Goal: Complete application form: Complete application form

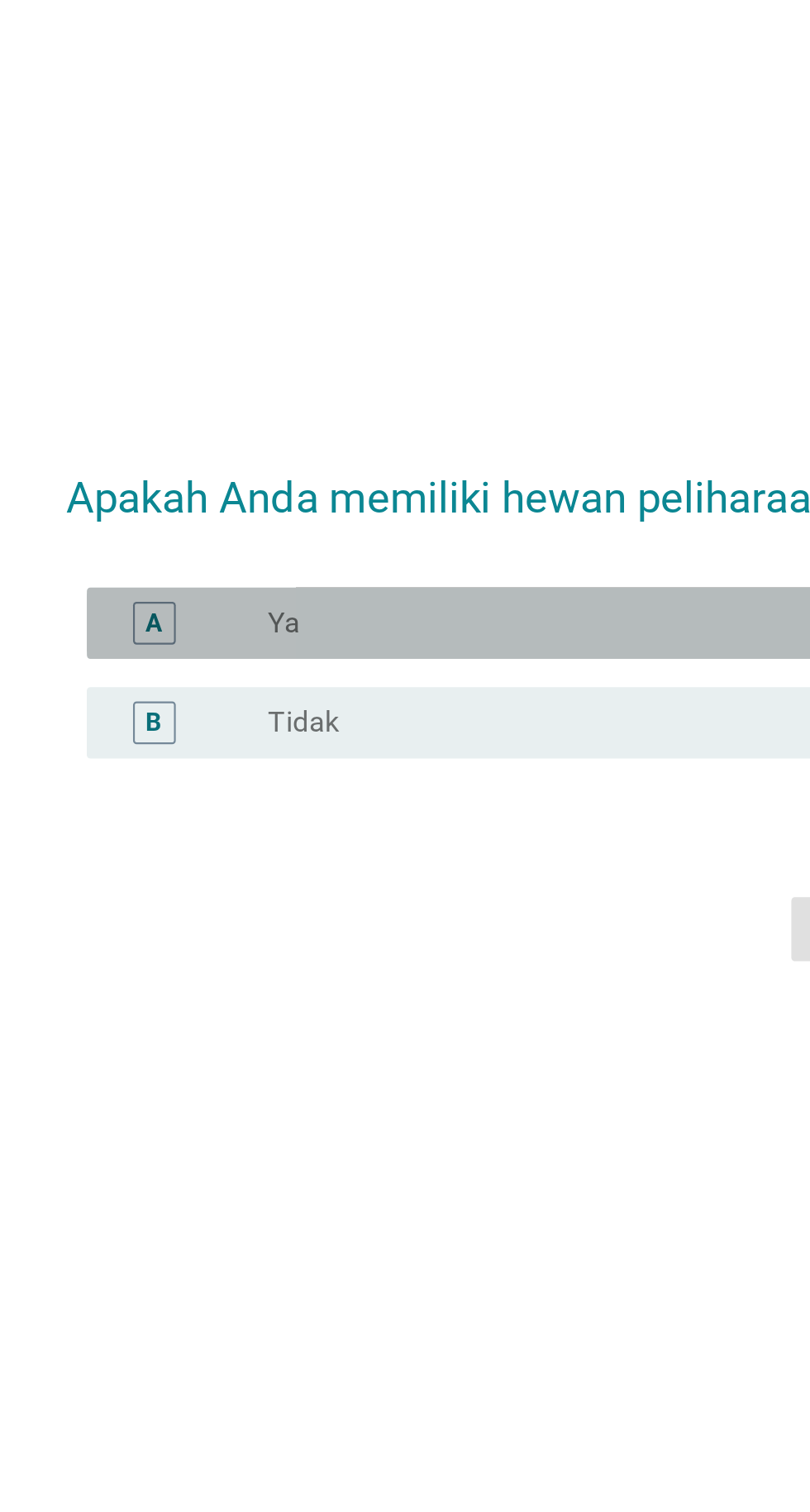
click at [281, 727] on font "Ya" at bounding box center [276, 720] width 15 height 16
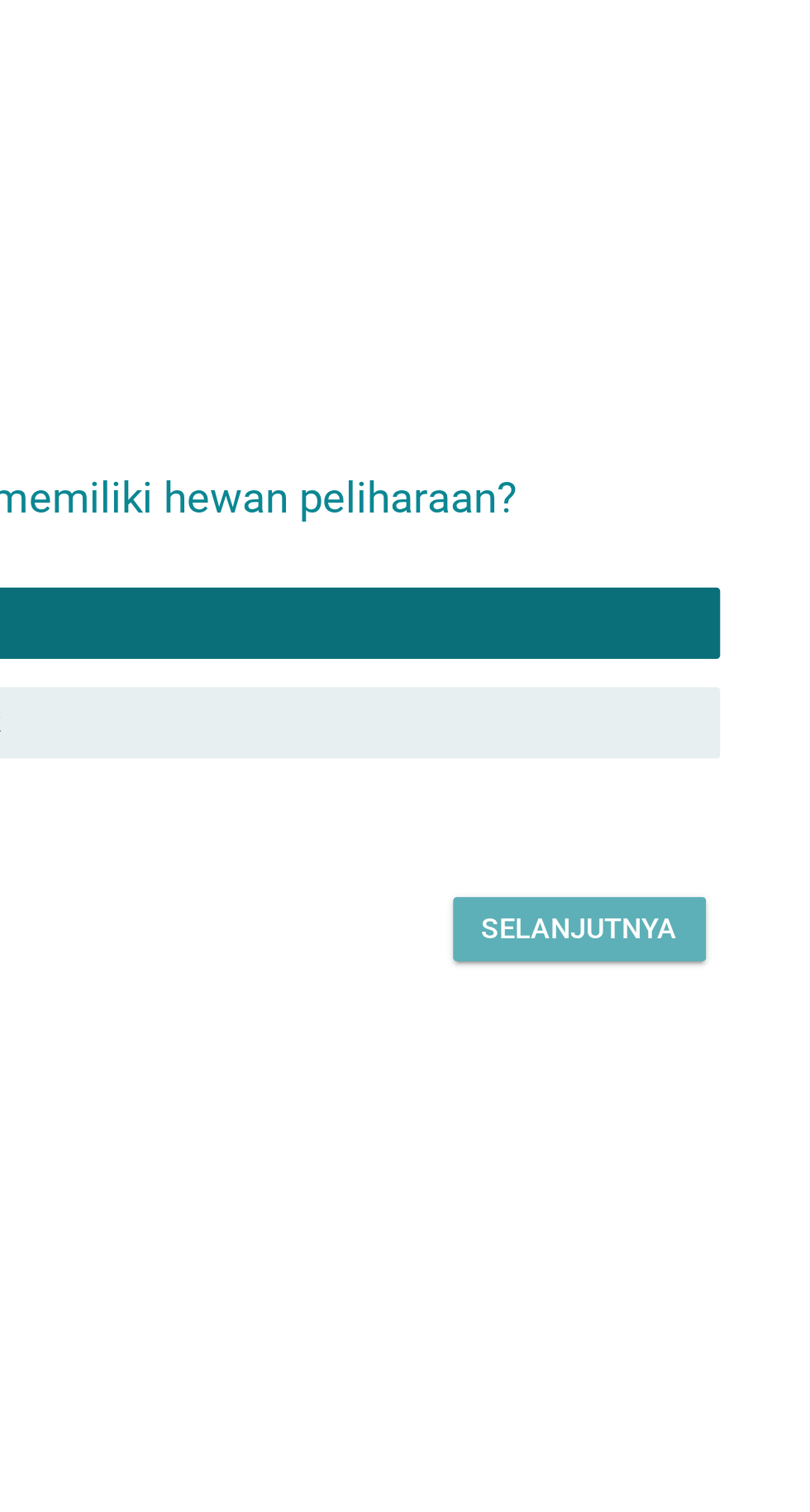
click at [540, 870] on font "Selanjutnya" at bounding box center [571, 861] width 91 height 16
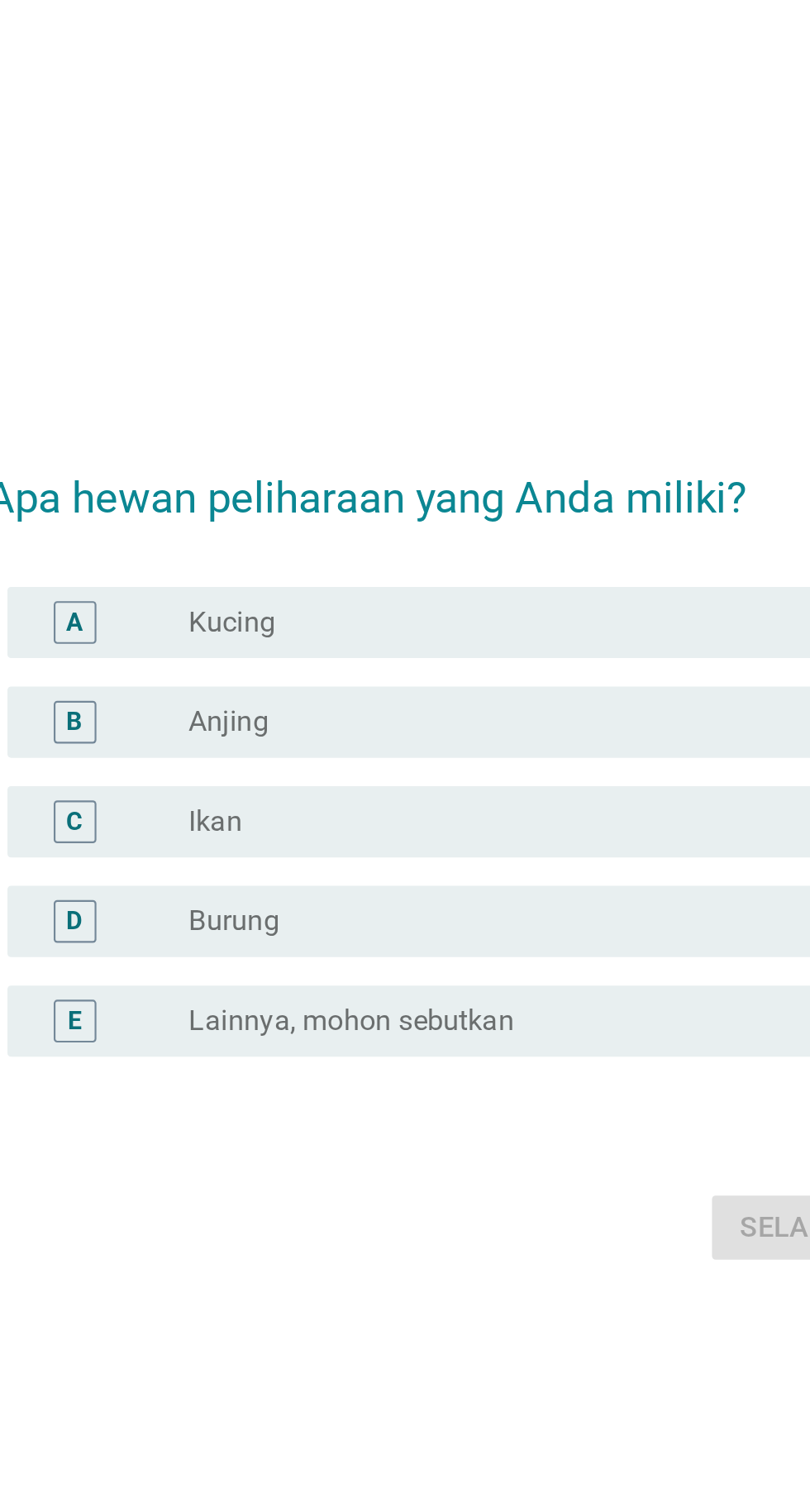
click at [207, 661] on div "A" at bounding box center [216, 651] width 20 height 20
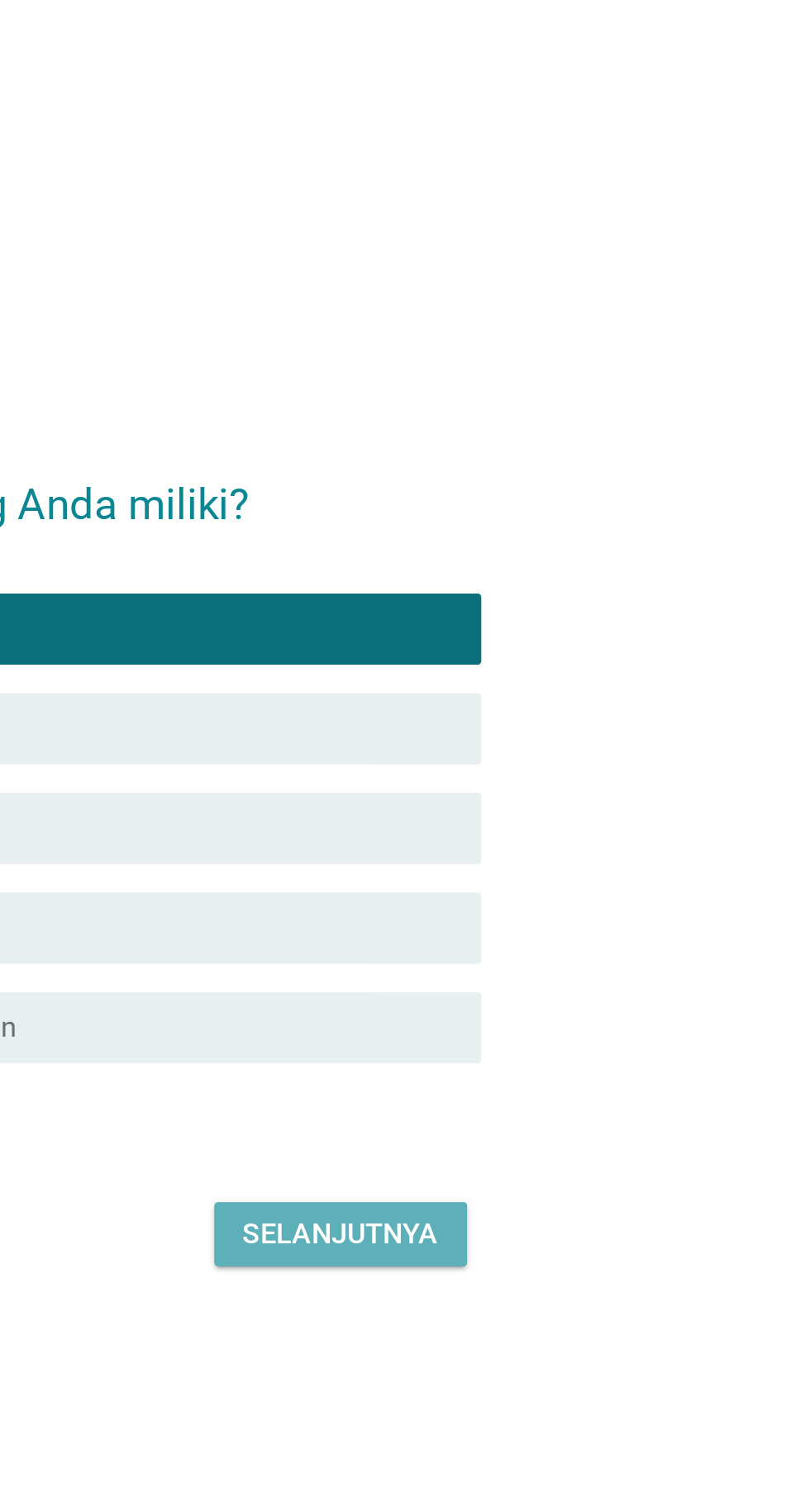
click at [548, 939] on font "Selanjutnya" at bounding box center [571, 931] width 91 height 16
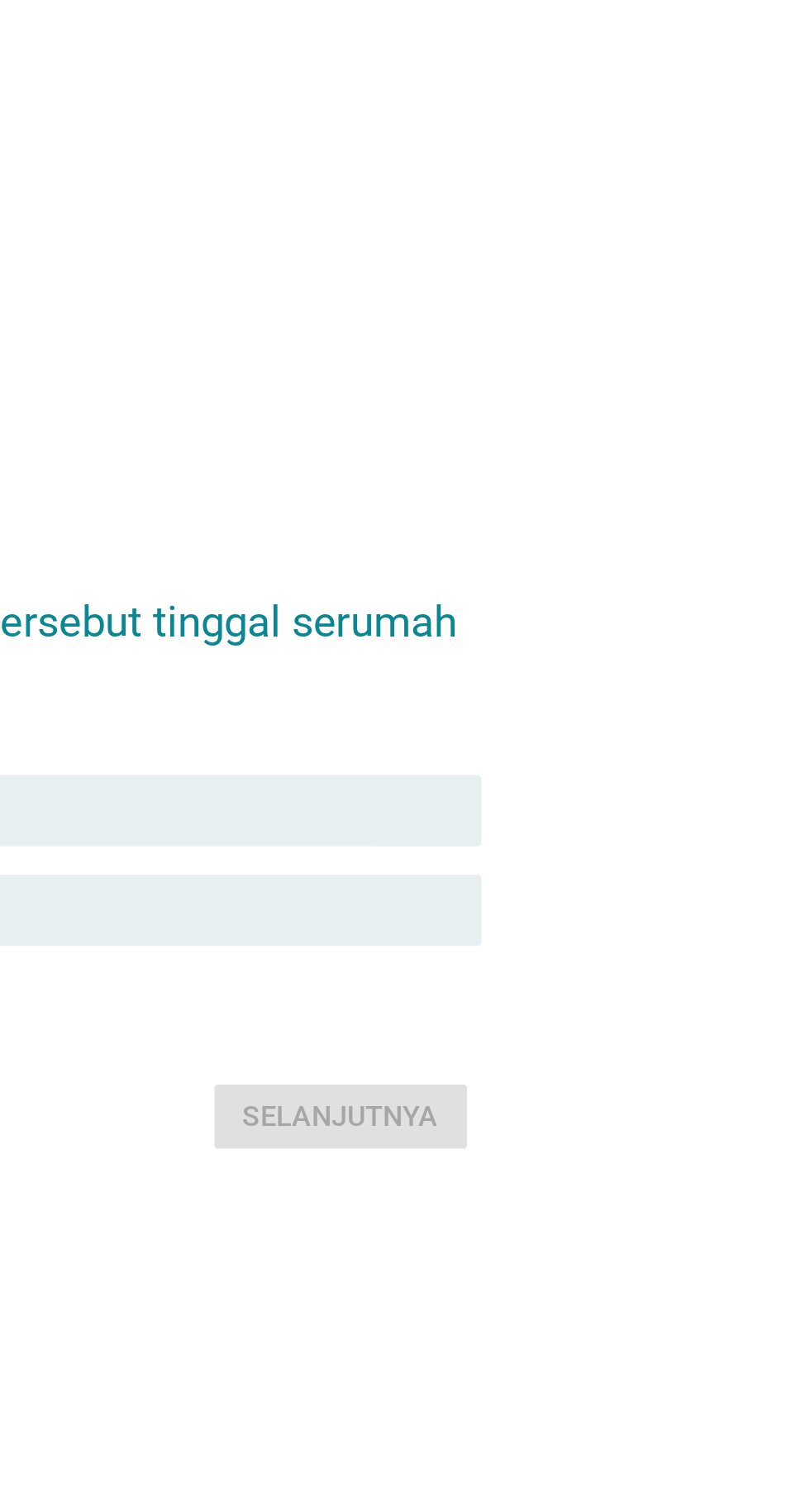
scroll to position [40, 0]
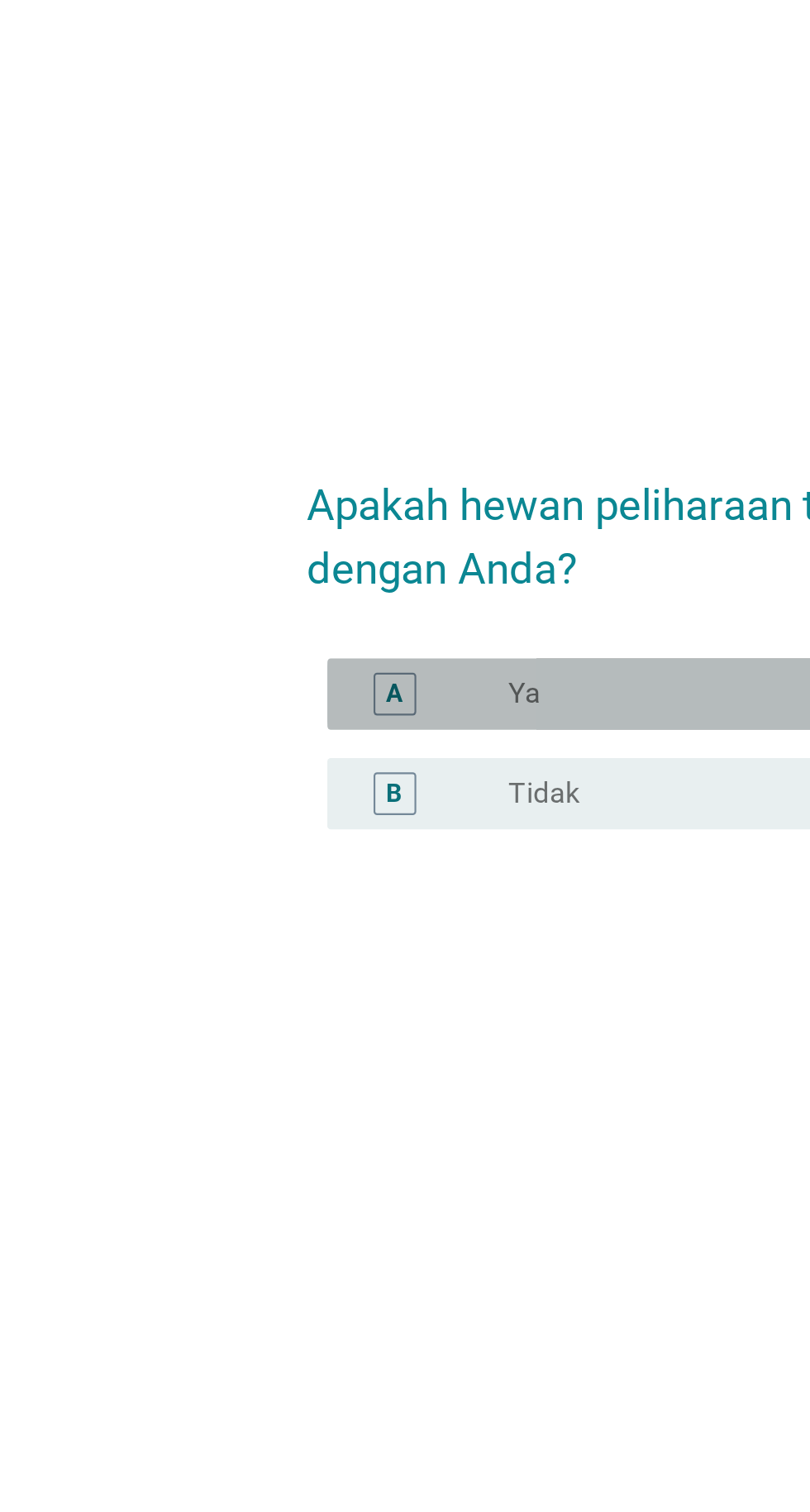
click at [217, 701] on font "A" at bounding box center [215, 694] width 8 height 13
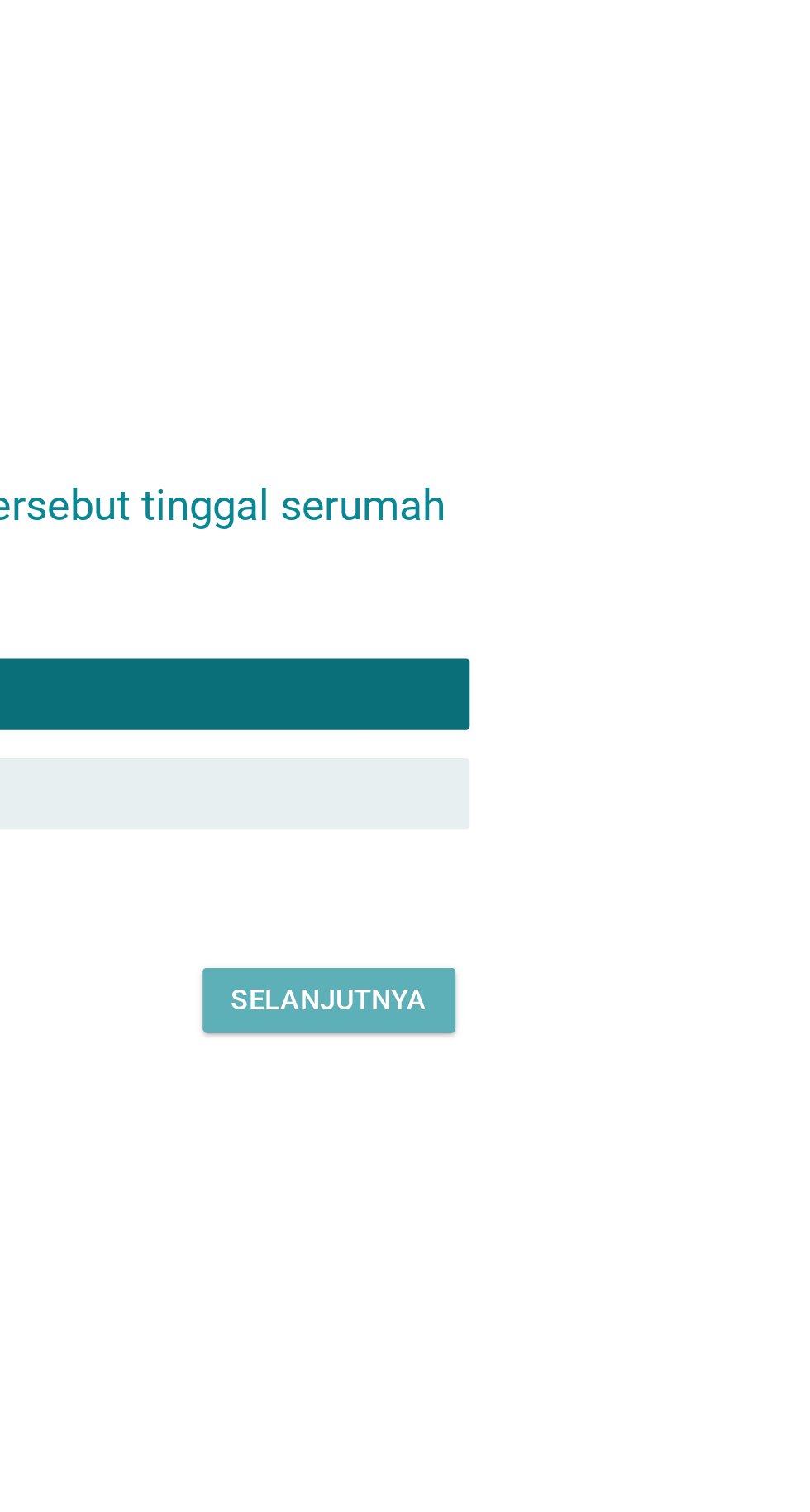
click at [550, 845] on font "Selanjutnya" at bounding box center [571, 837] width 91 height 16
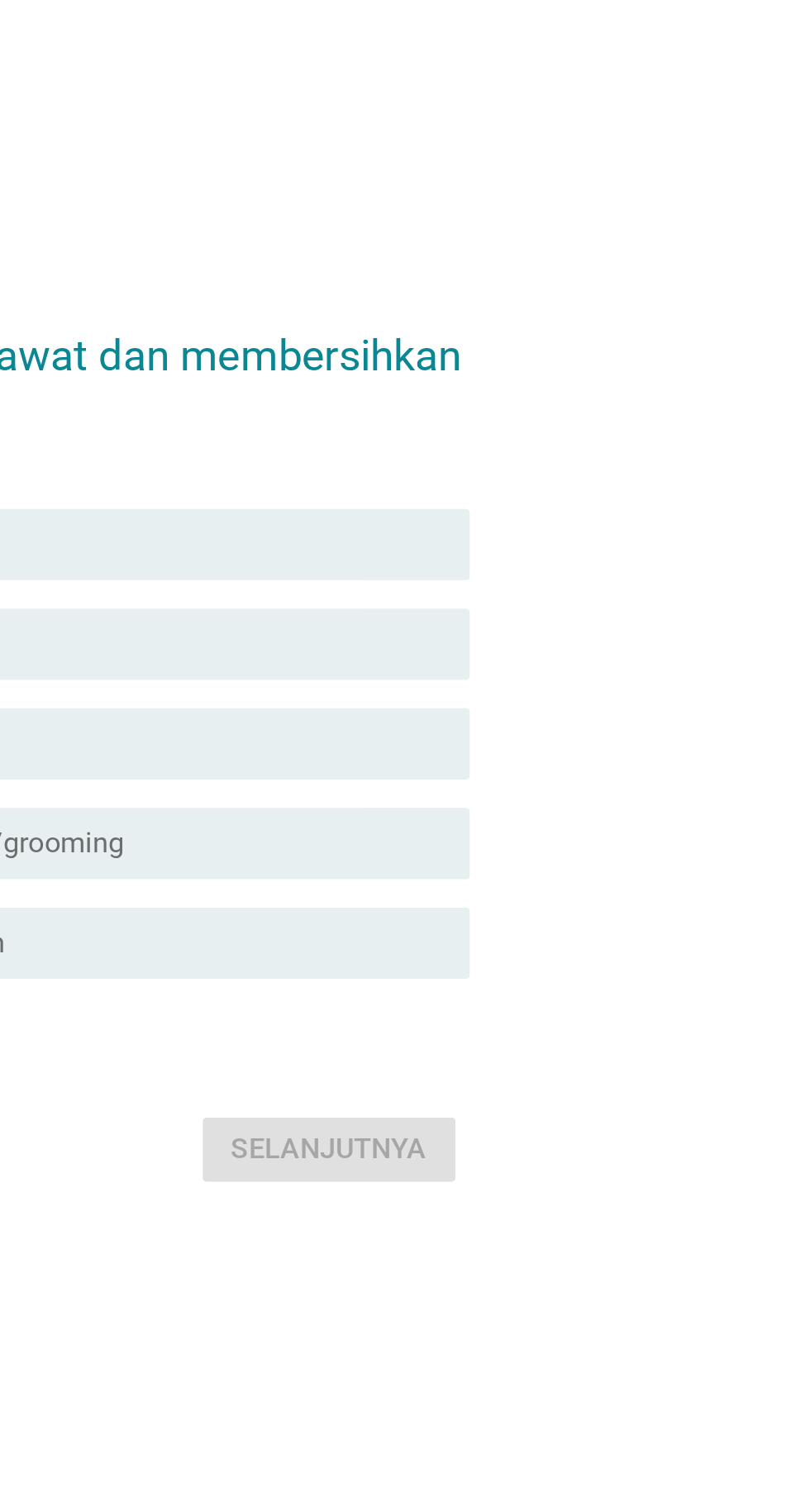
scroll to position [0, 0]
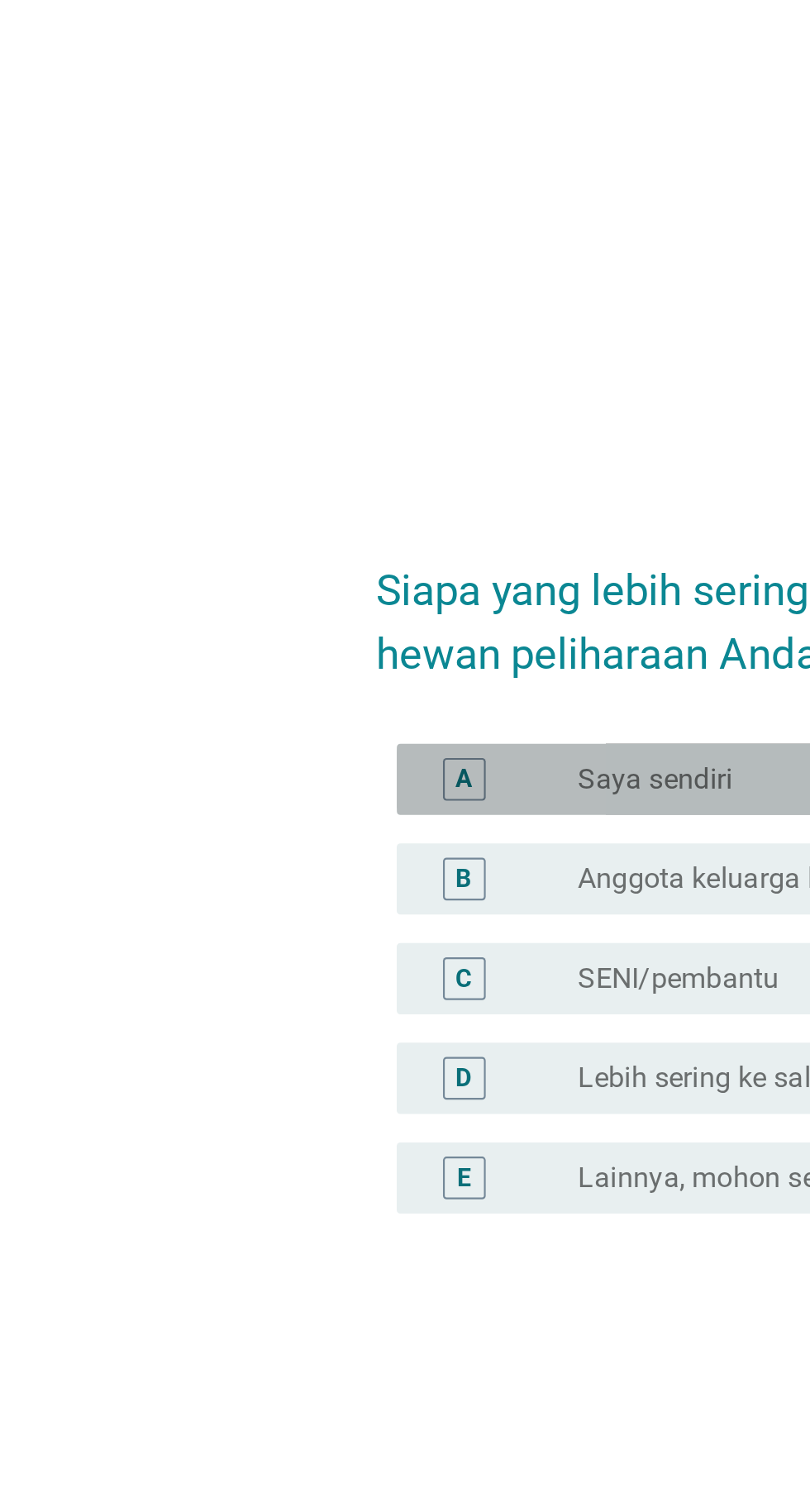
click at [223, 675] on div "A" at bounding box center [216, 666] width 20 height 20
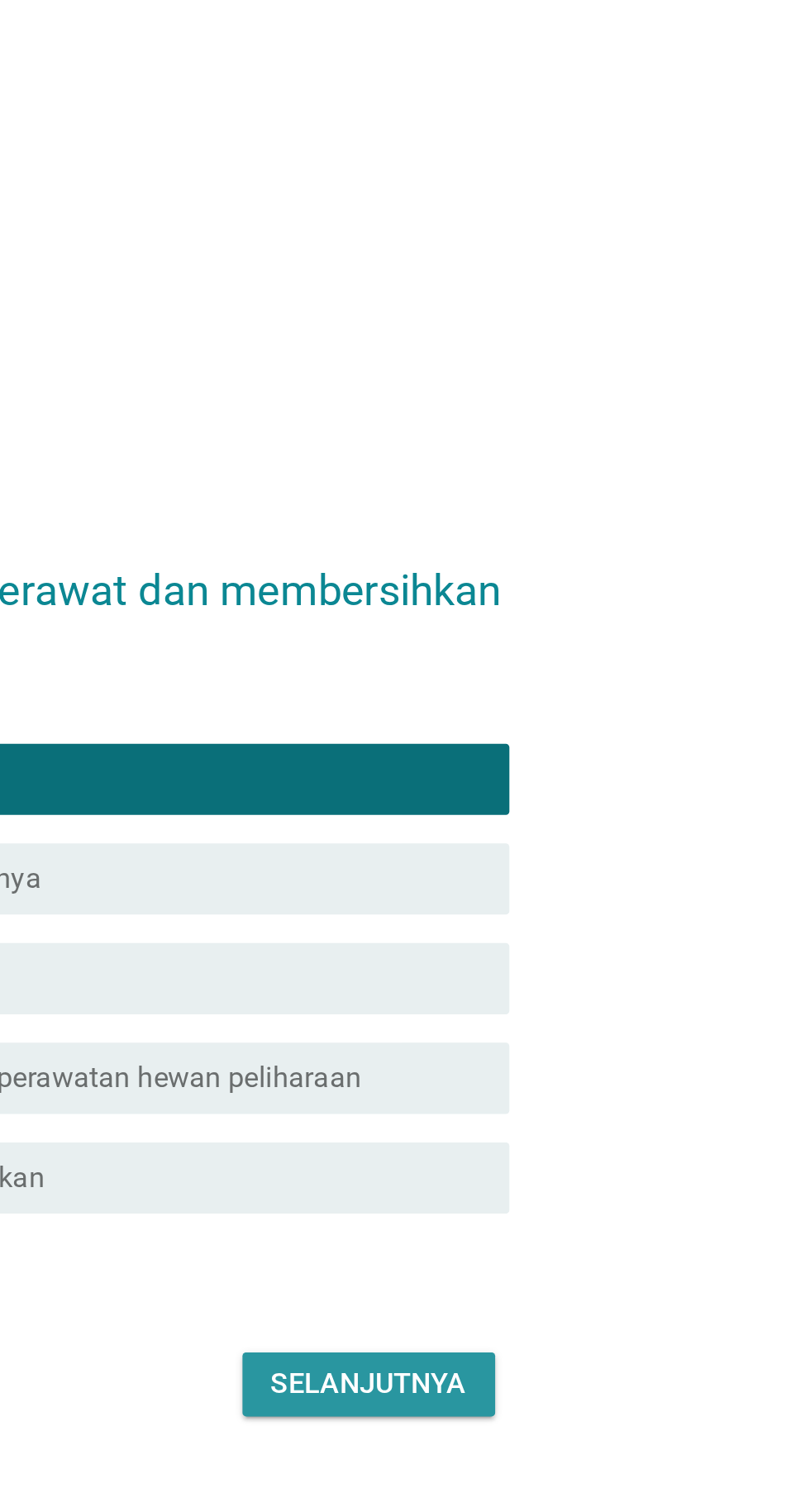
click at [598, 954] on font "Selanjutnya" at bounding box center [571, 946] width 91 height 16
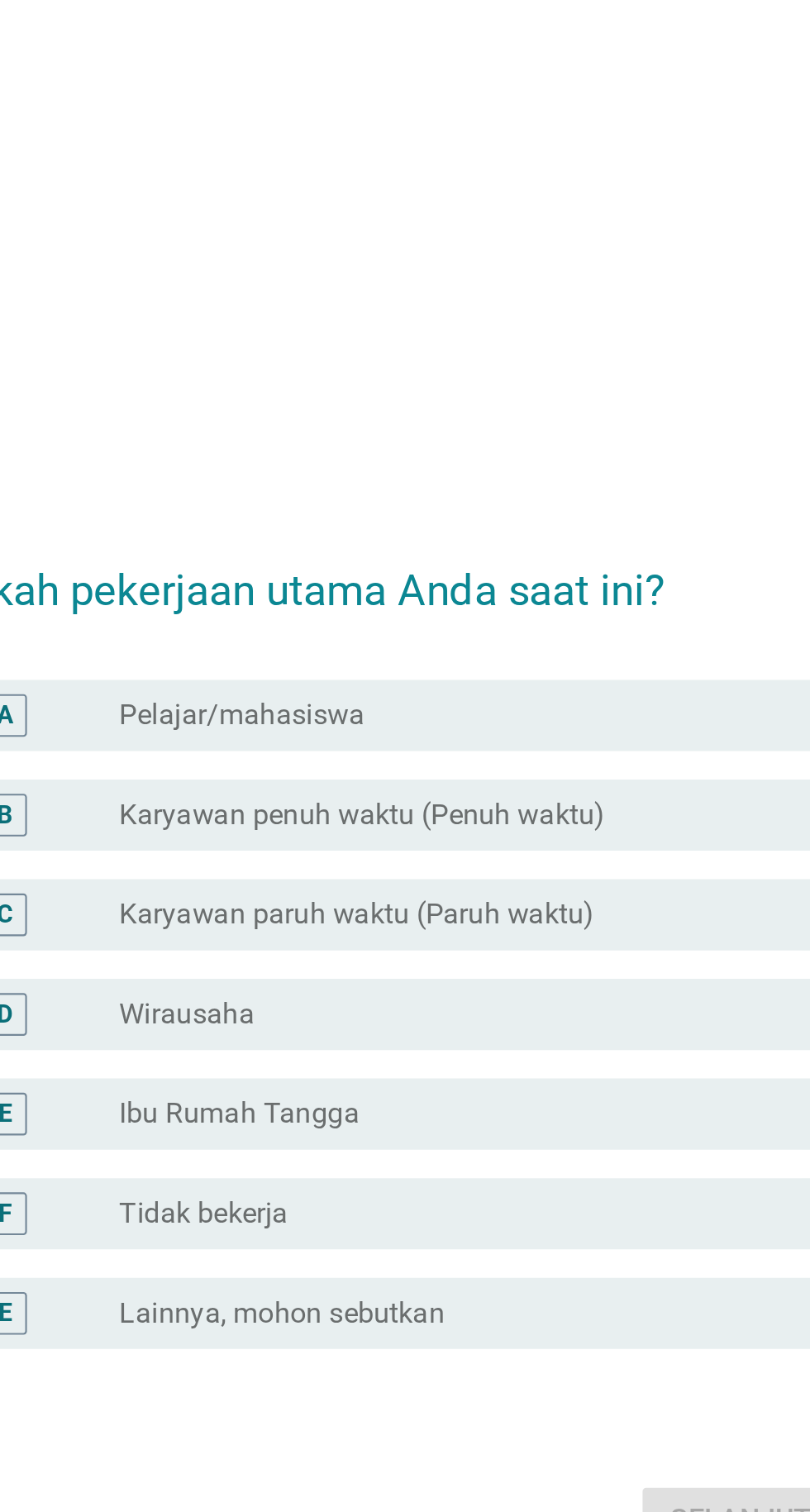
click at [292, 797] on font "Ibu Rumah Tangga" at bounding box center [325, 789] width 111 height 16
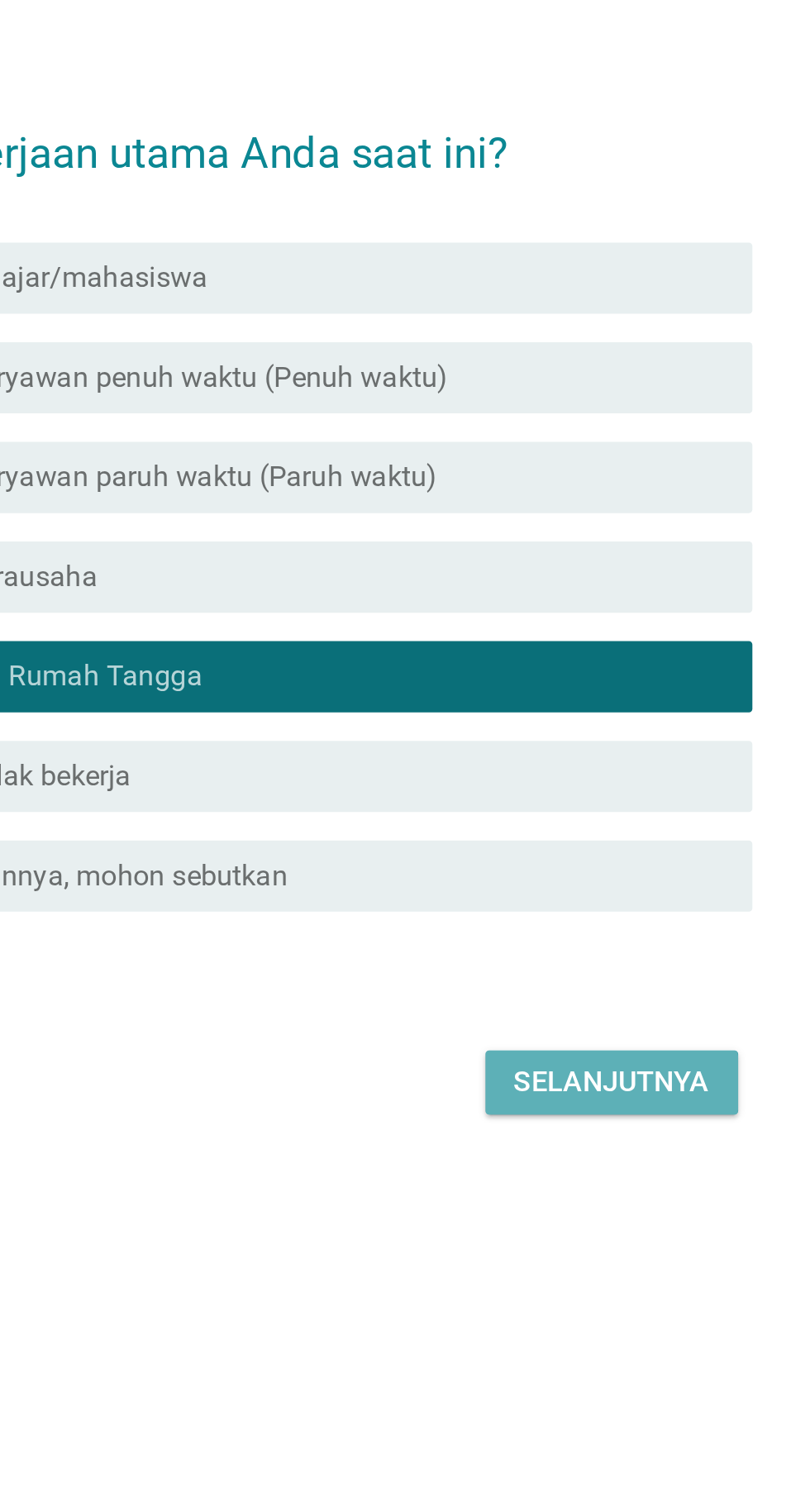
click at [554, 985] on font "Selanjutnya" at bounding box center [571, 978] width 91 height 16
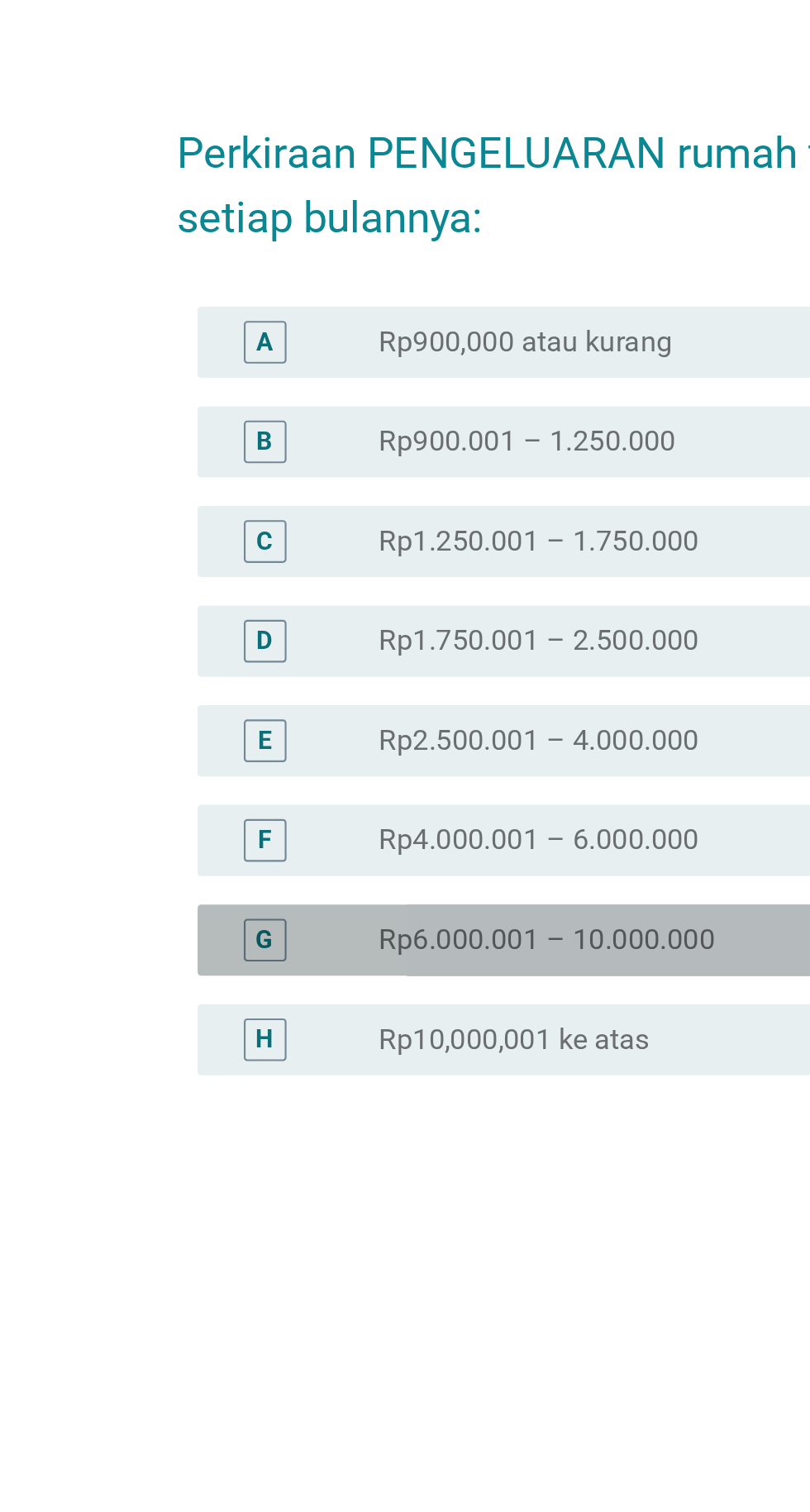
click at [215, 891] on div "G tombol radio tidak dicentang Rp6.000.001 – 10.000.000" at bounding box center [410, 873] width 451 height 33
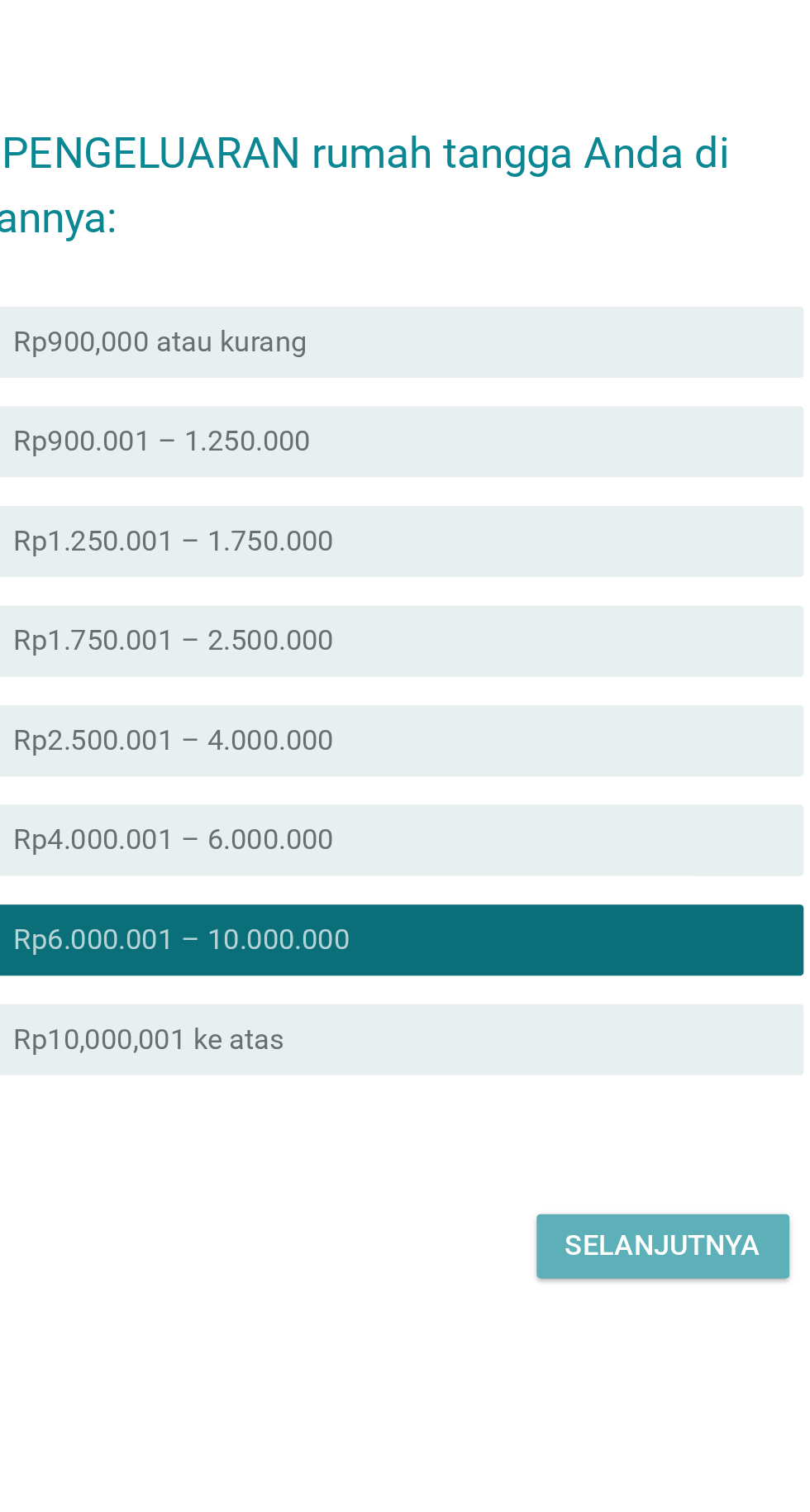
click at [542, 1023] on font "Selanjutnya" at bounding box center [571, 1016] width 91 height 16
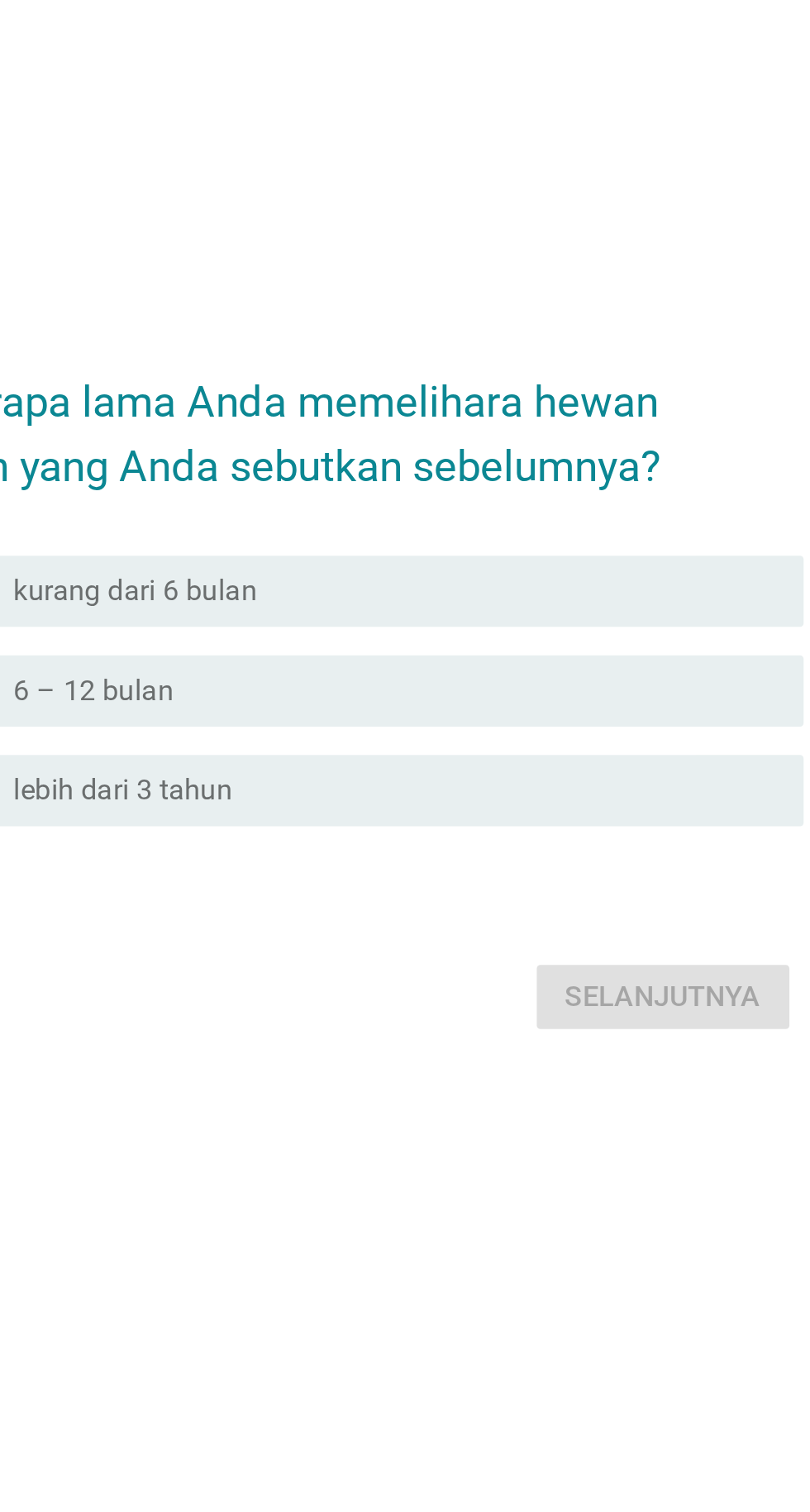
scroll to position [40, 0]
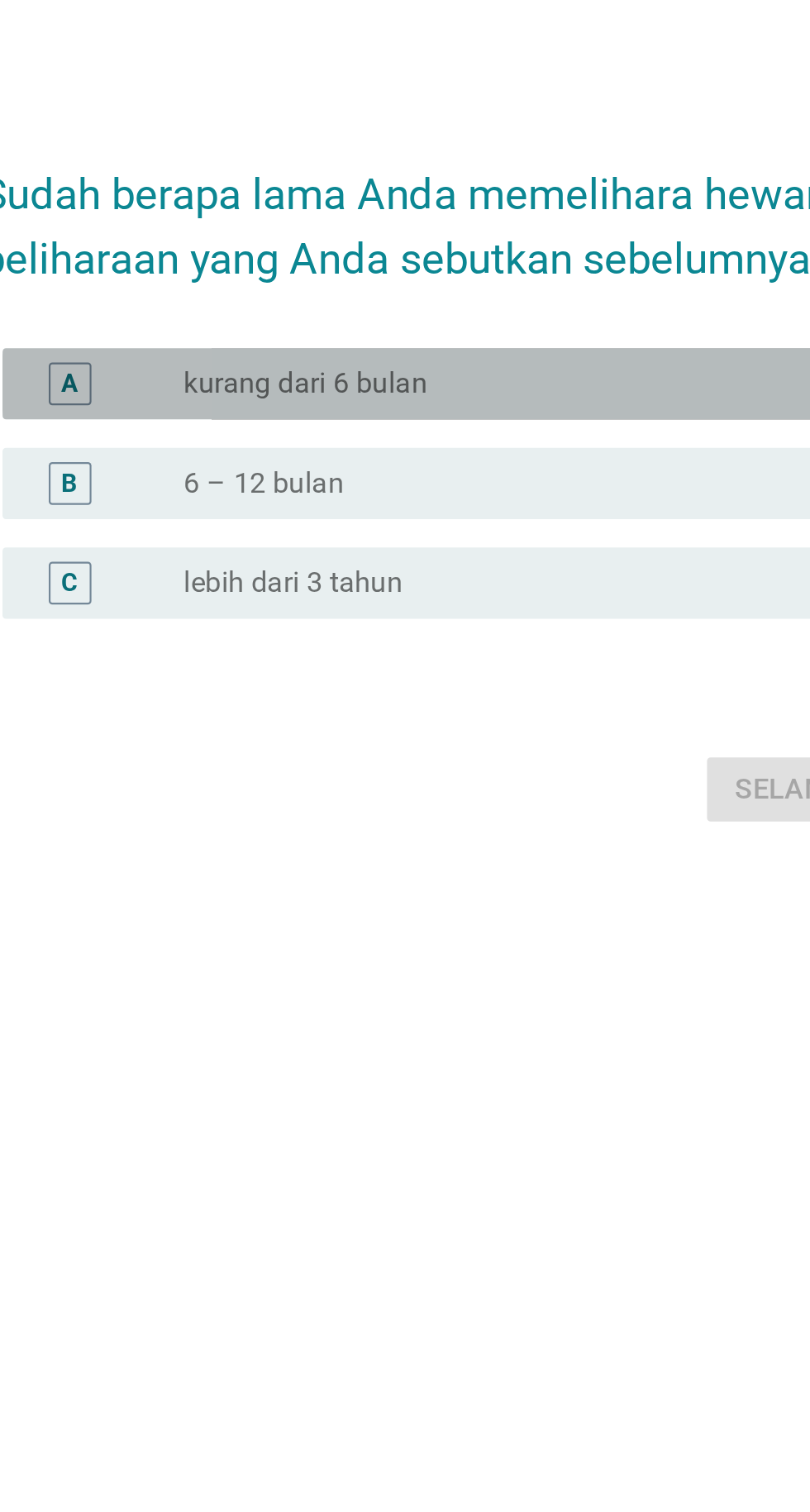
click at [238, 682] on div "A" at bounding box center [233, 673] width 71 height 20
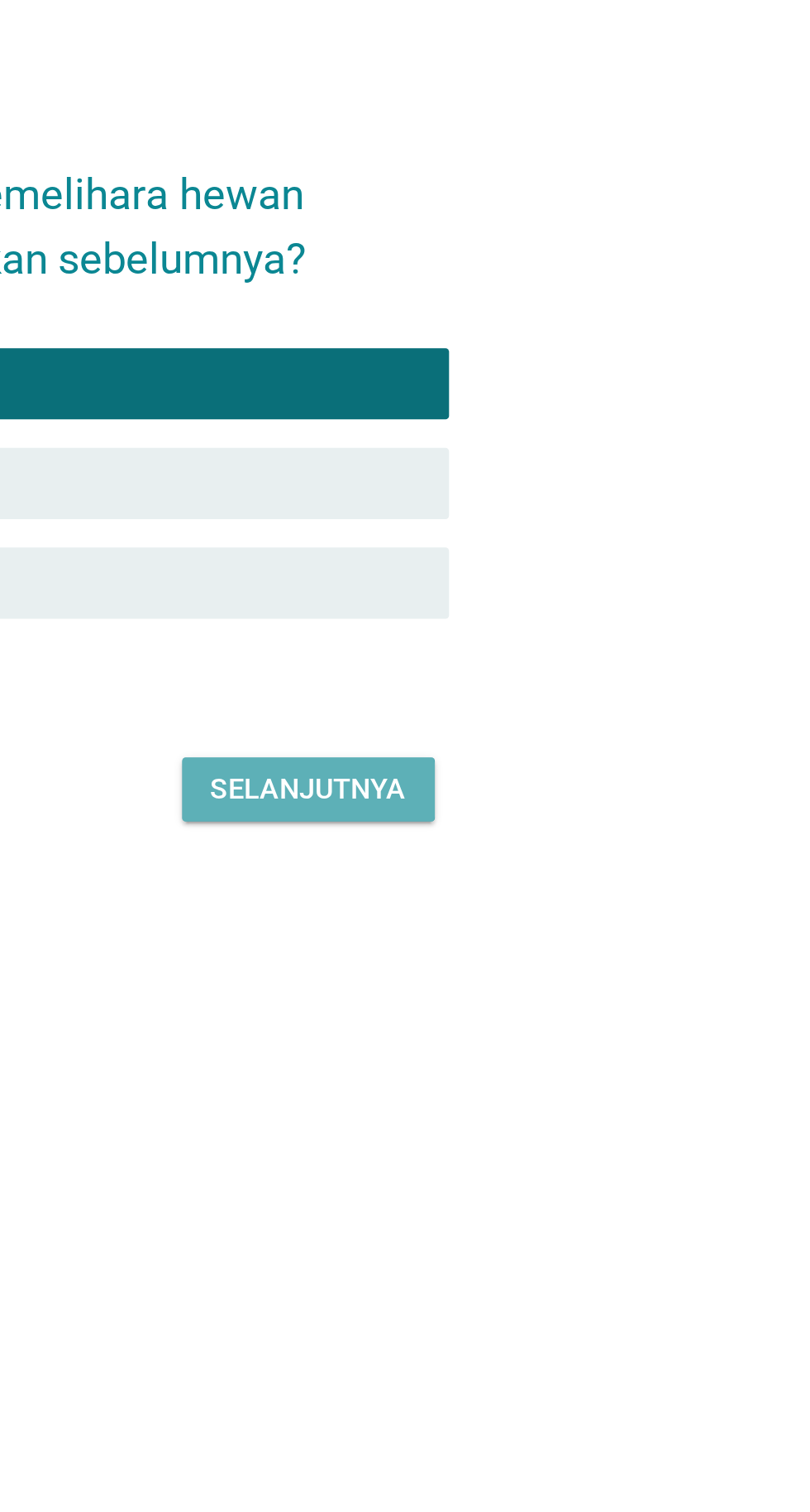
click at [542, 868] on font "Selanjutnya" at bounding box center [571, 860] width 91 height 16
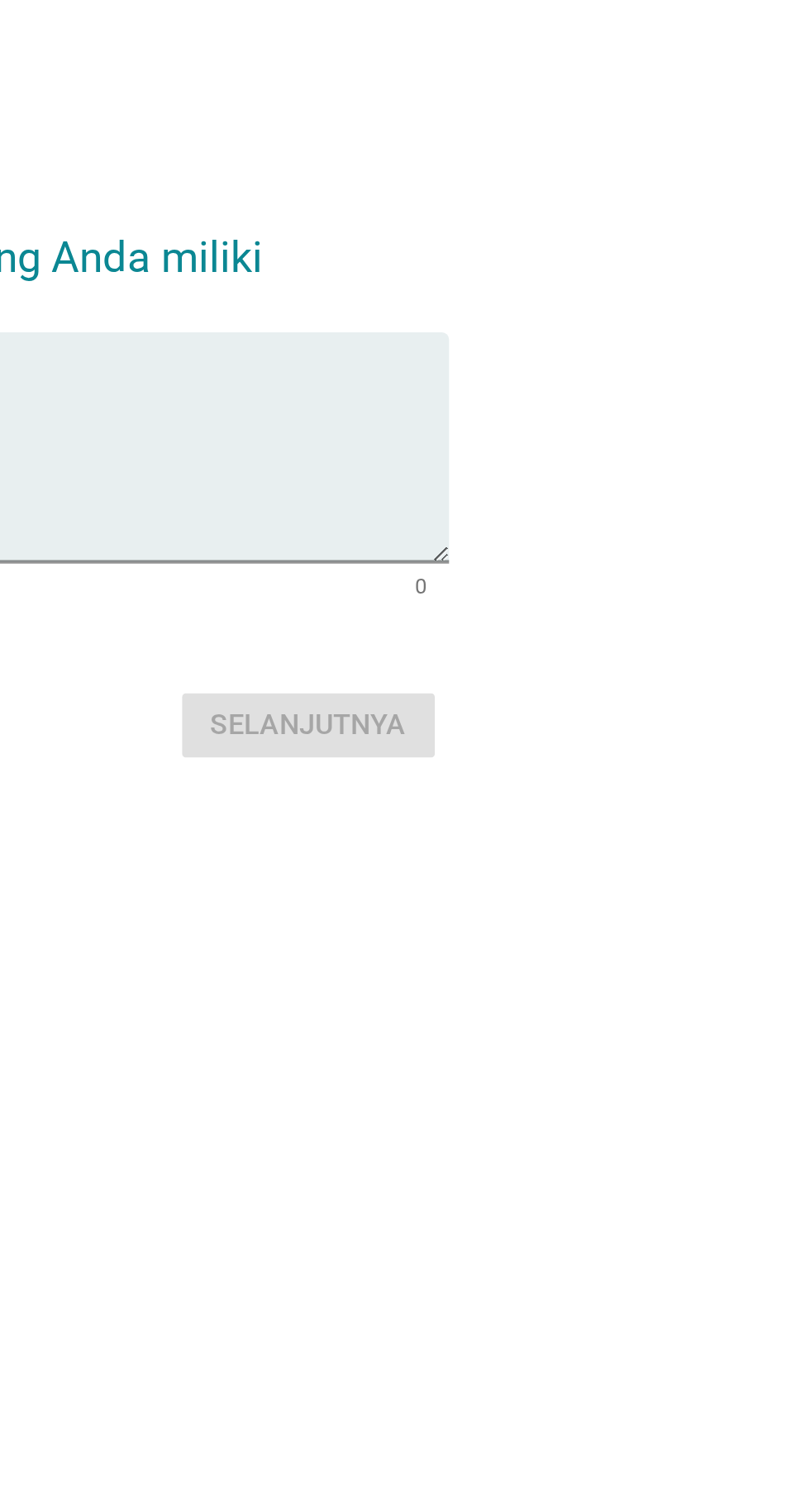
scroll to position [29, 0]
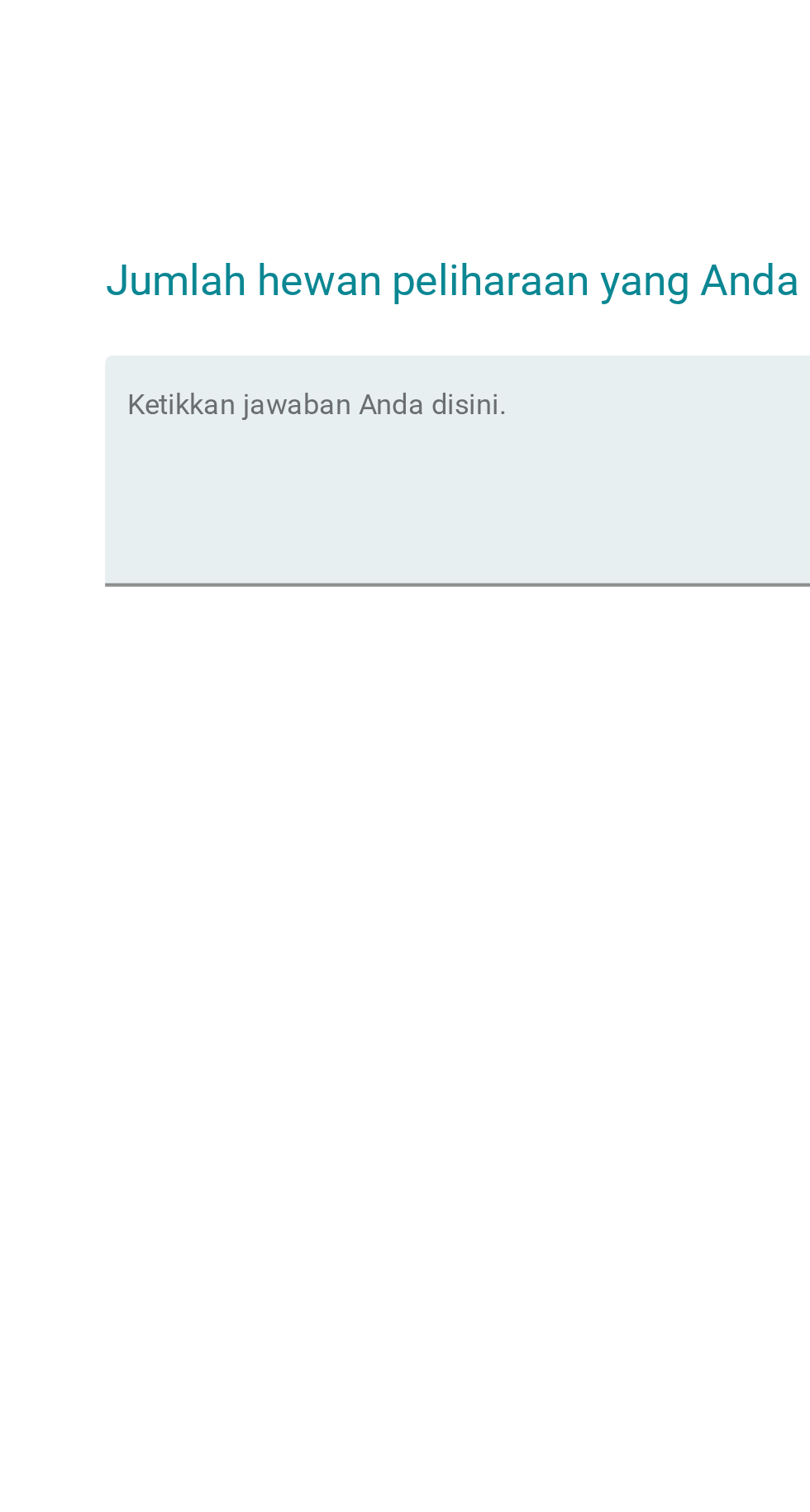
click at [208, 765] on textarea "Ketikkan jawaban Anda disini." at bounding box center [410, 721] width 451 height 87
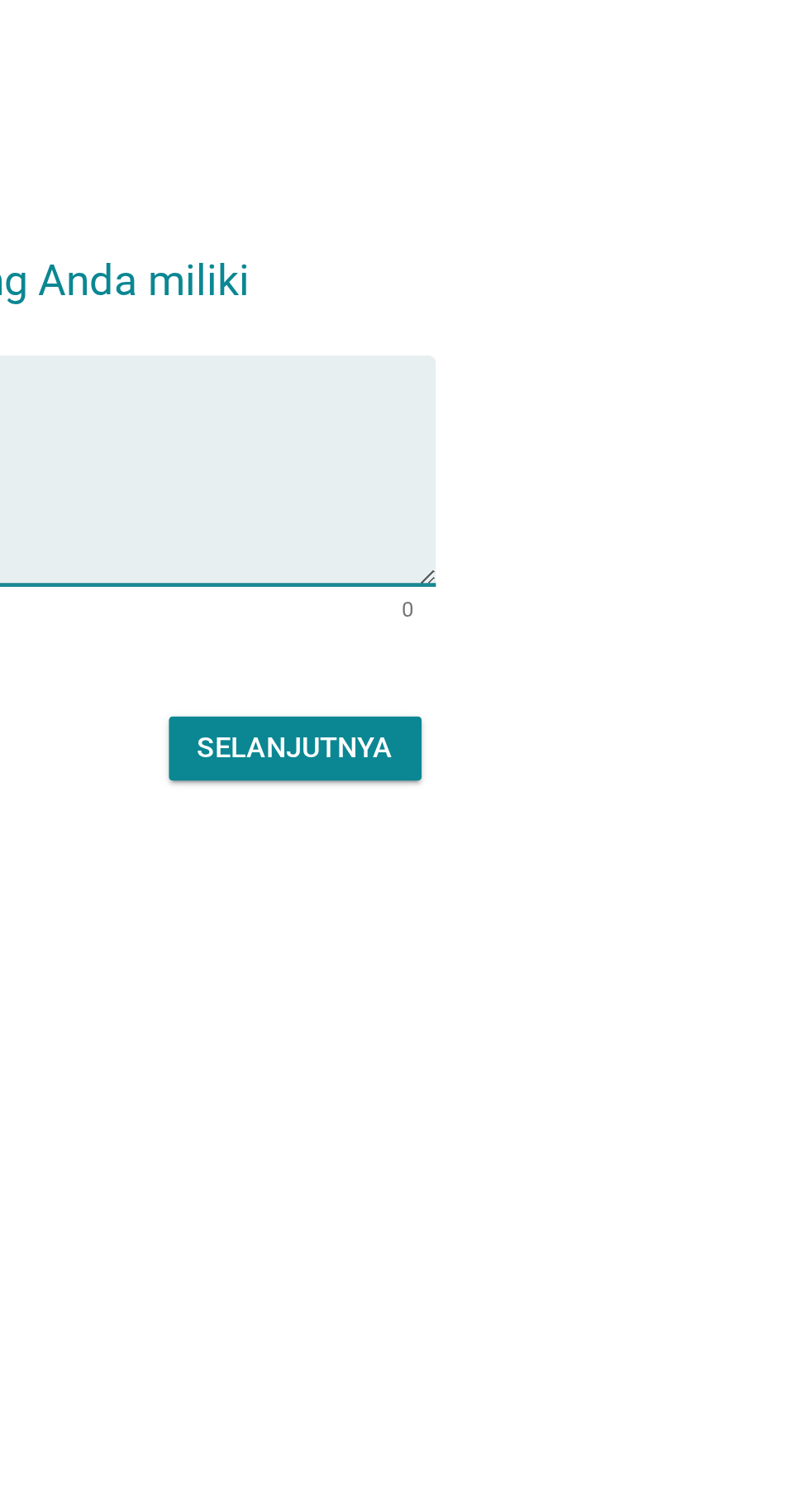
type textarea "1"
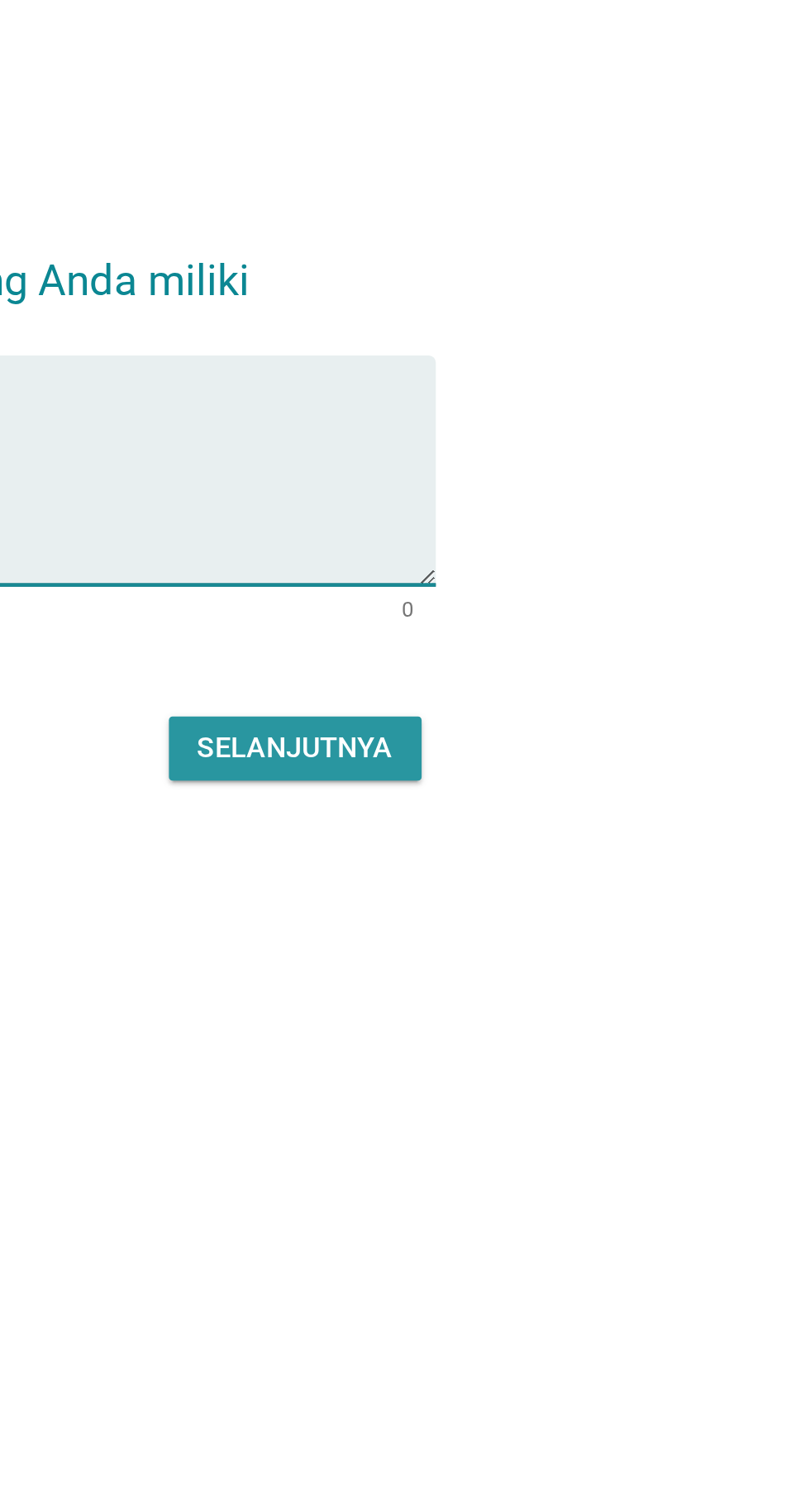
click at [554, 849] on font "Selanjutnya" at bounding box center [571, 841] width 91 height 16
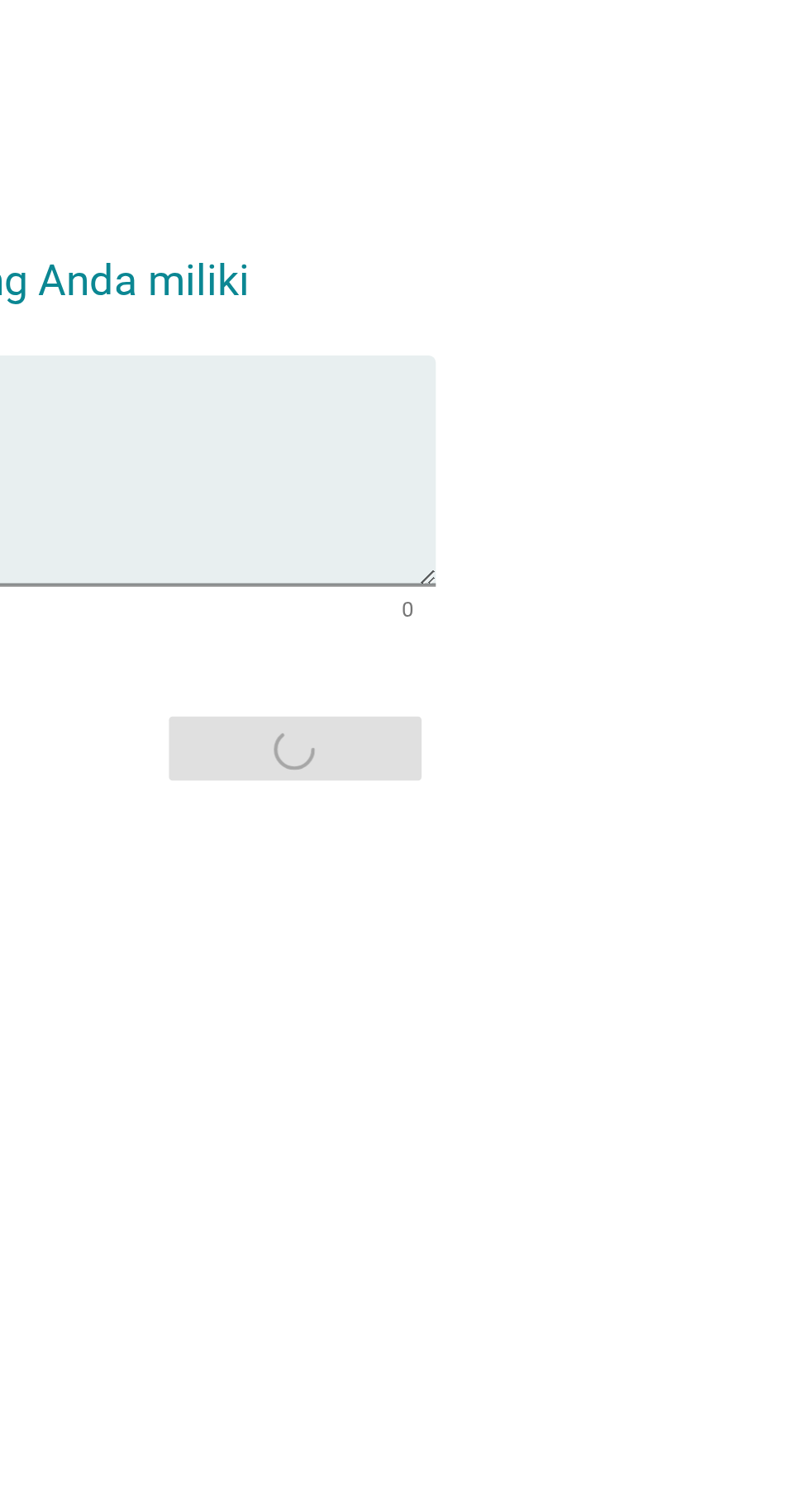
scroll to position [0, 0]
